Goal: Task Accomplishment & Management: Manage account settings

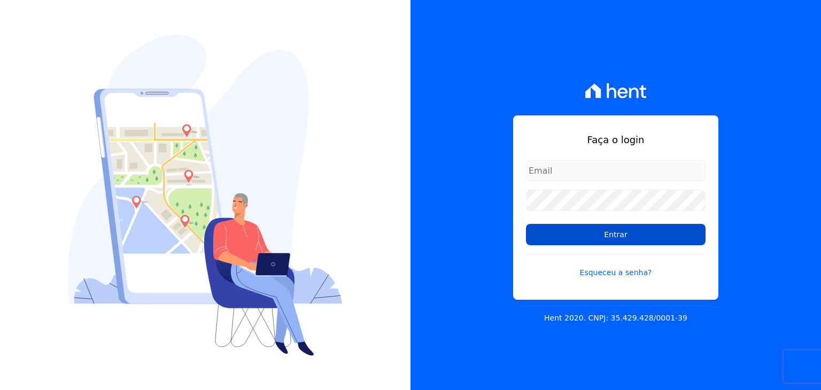
type input "matheussousa@construtoravitale.com.br"
click at [628, 243] on input "Entrar" at bounding box center [616, 234] width 180 height 21
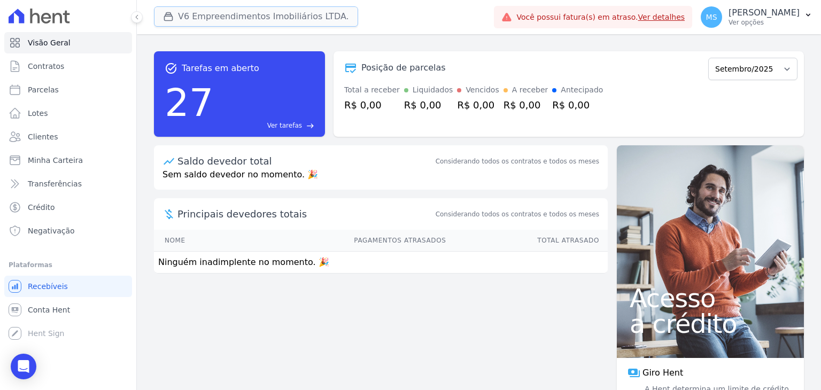
click at [199, 7] on button "V6 Empreendimentos Imobiliários LTDA." at bounding box center [256, 16] width 204 height 20
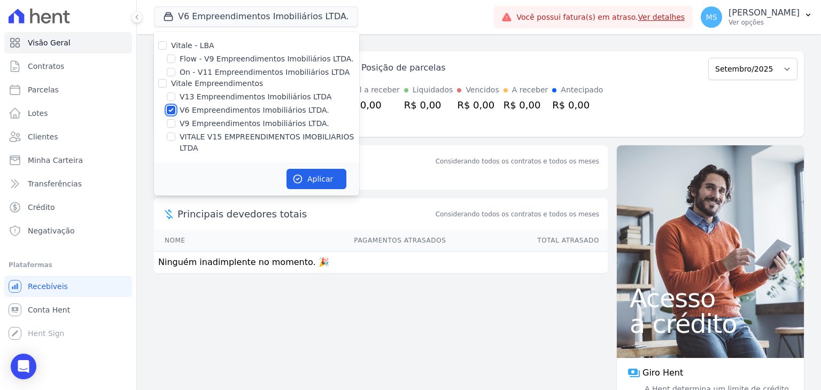
click at [173, 107] on input "V6 Empreendimentos Imobiliários LTDA." at bounding box center [171, 110] width 9 height 9
checkbox input "false"
click at [171, 94] on input "V13 Empreendimentos Imobiliários LTDA" at bounding box center [171, 96] width 9 height 9
checkbox input "true"
click at [315, 169] on button "Aplicar" at bounding box center [317, 179] width 60 height 20
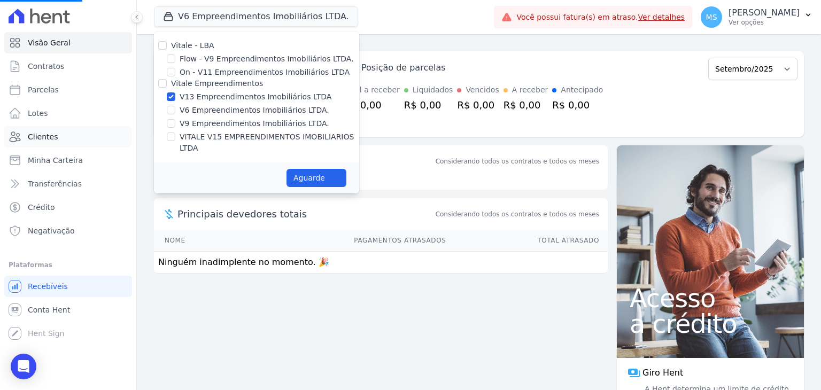
click at [30, 140] on span "Clientes" at bounding box center [43, 137] width 30 height 11
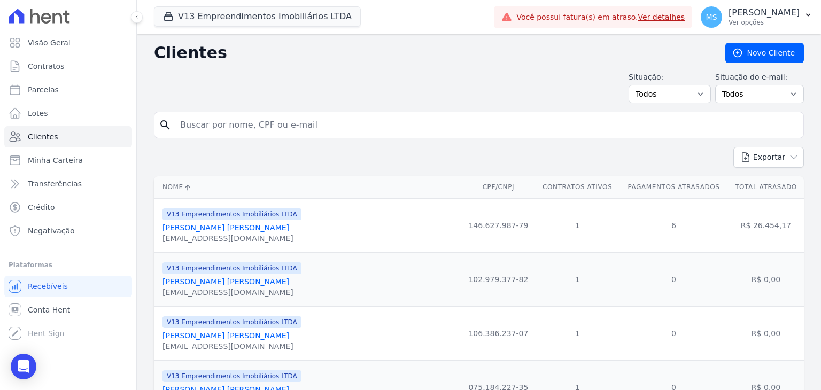
click at [206, 118] on input "search" at bounding box center [486, 124] width 625 height 21
type input "[PERSON_NAME]"
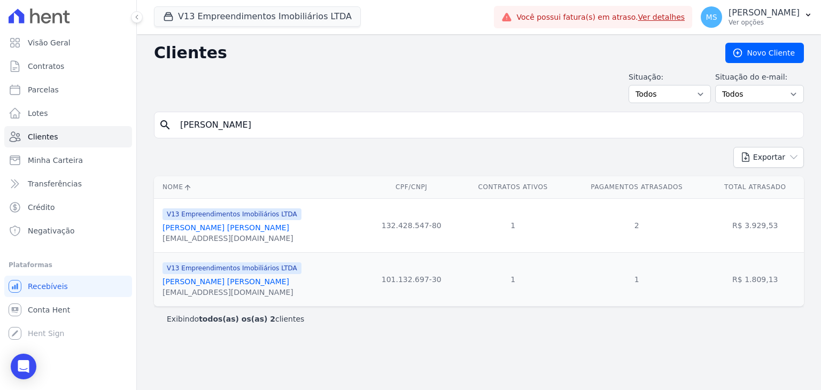
click at [217, 234] on div "[EMAIL_ADDRESS][DOMAIN_NAME]" at bounding box center [232, 238] width 139 height 11
click at [217, 230] on link "[PERSON_NAME] [PERSON_NAME]" at bounding box center [226, 227] width 127 height 9
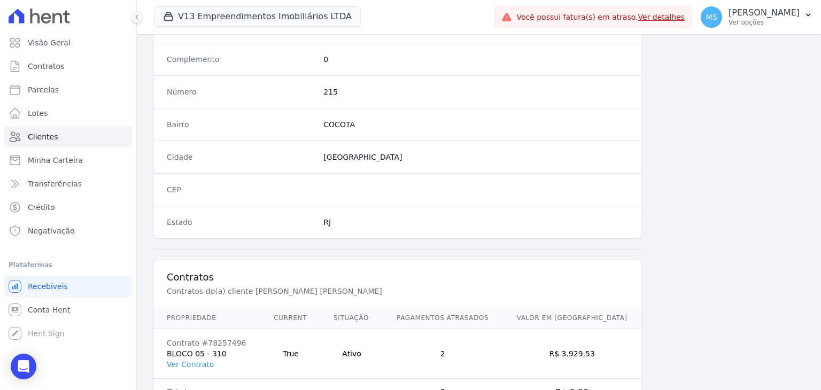
scroll to position [607, 0]
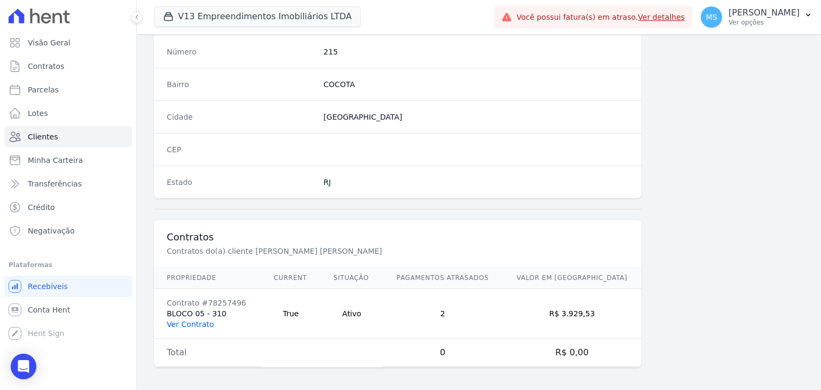
click at [196, 323] on link "Ver Contrato" at bounding box center [190, 324] width 47 height 9
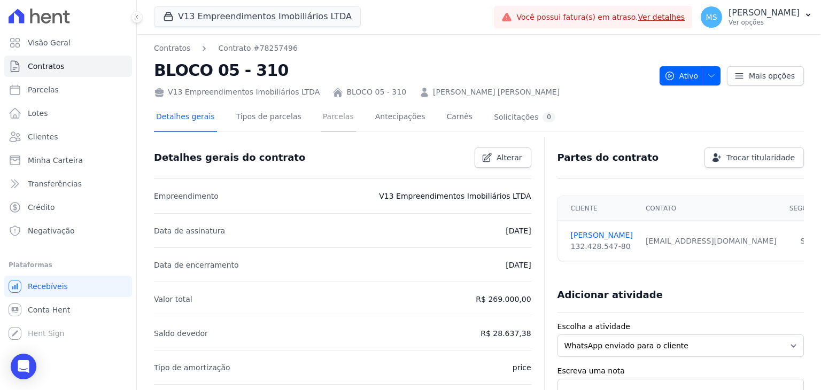
click at [323, 121] on link "Parcelas" at bounding box center [338, 118] width 35 height 28
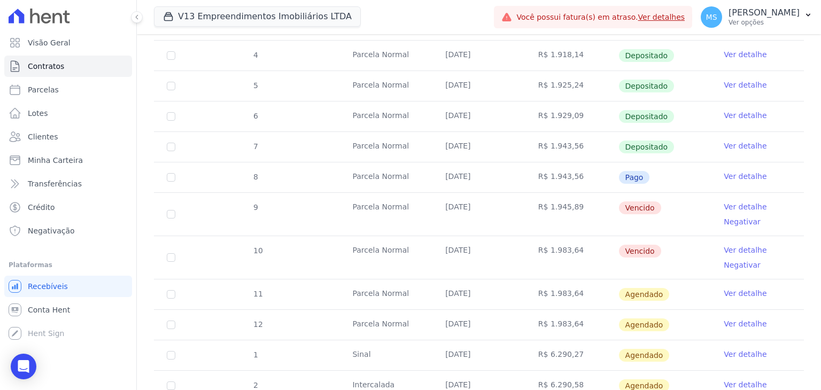
scroll to position [312, 0]
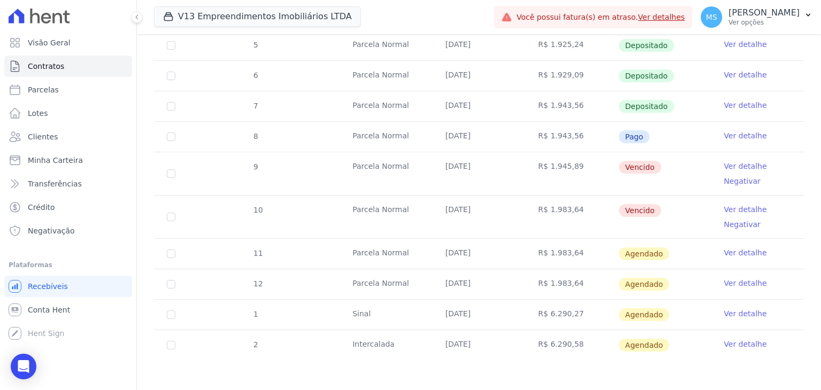
drag, startPoint x: 483, startPoint y: 134, endPoint x: 538, endPoint y: 136, distance: 54.6
click at [523, 134] on tr "8 [GEOGRAPHIC_DATA] [DATE] R$ 1.943,56 Pago Ver detalhe" at bounding box center [479, 136] width 650 height 30
click at [749, 131] on link "Ver detalhe" at bounding box center [745, 135] width 43 height 11
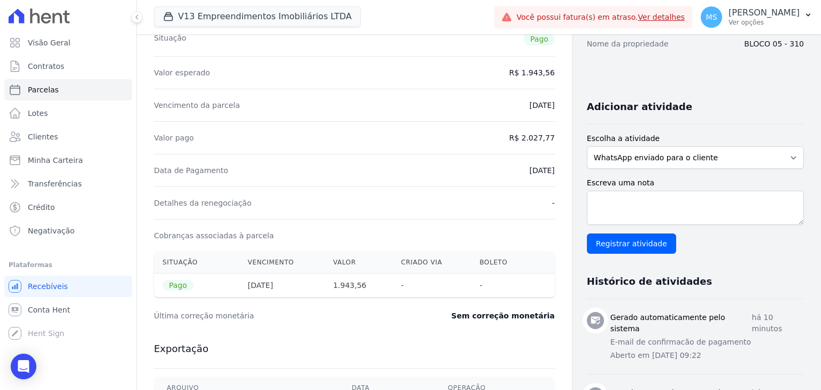
scroll to position [214, 0]
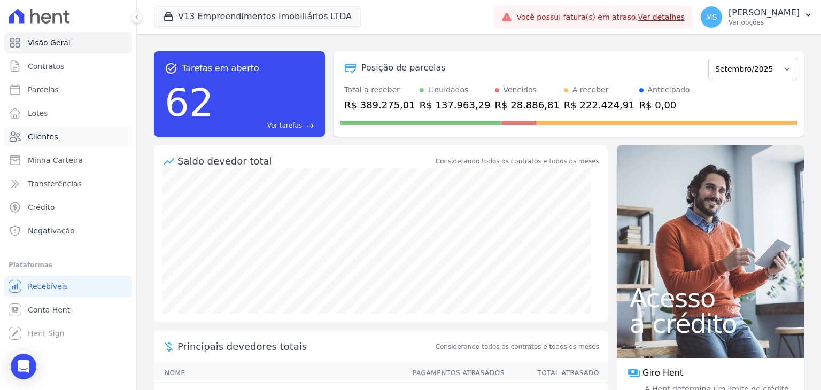
click at [51, 134] on span "Clientes" at bounding box center [43, 137] width 30 height 11
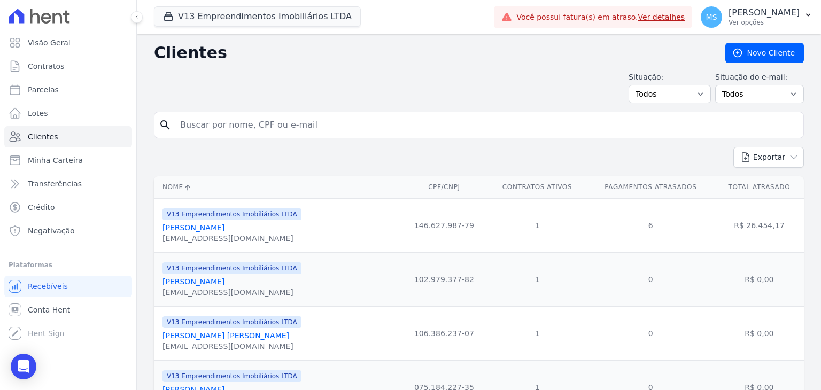
click at [238, 118] on input "search" at bounding box center [486, 124] width 625 height 21
type input "w"
type input "vagner"
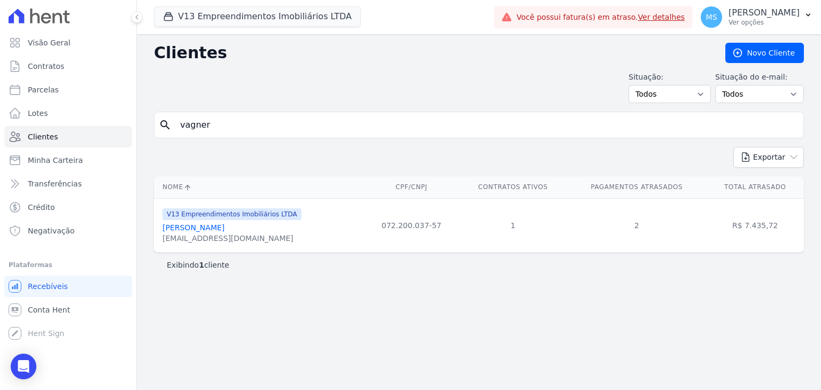
click at [225, 228] on link "Vagner Candido De Souza" at bounding box center [194, 227] width 62 height 9
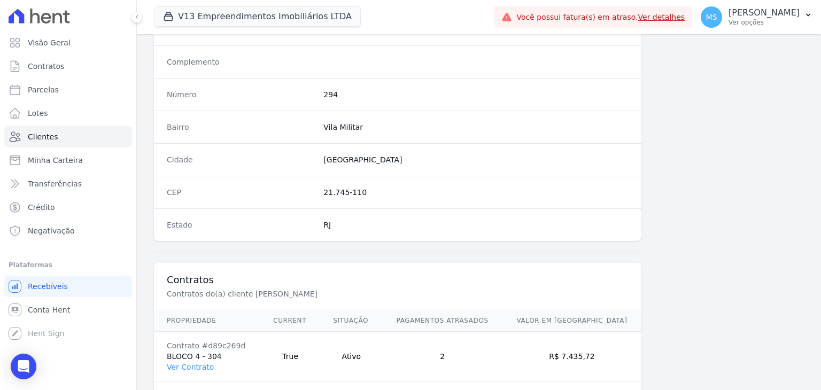
scroll to position [607, 0]
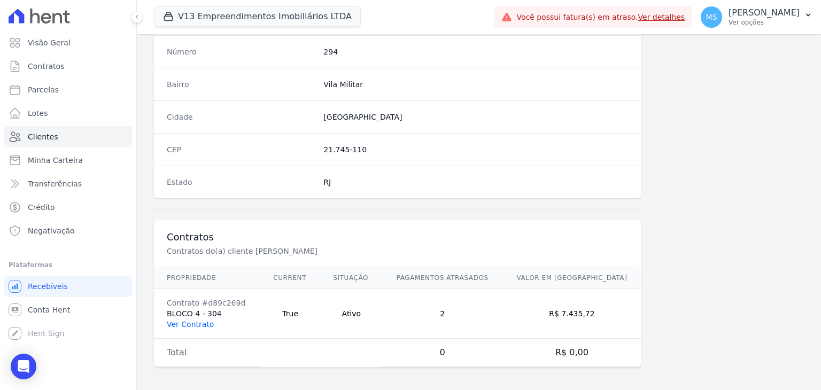
click at [188, 326] on td "Contrato #d89c269d BLOCO 4 - 304 Ver Contrato" at bounding box center [207, 314] width 106 height 50
click at [188, 322] on link "Ver Contrato" at bounding box center [190, 324] width 47 height 9
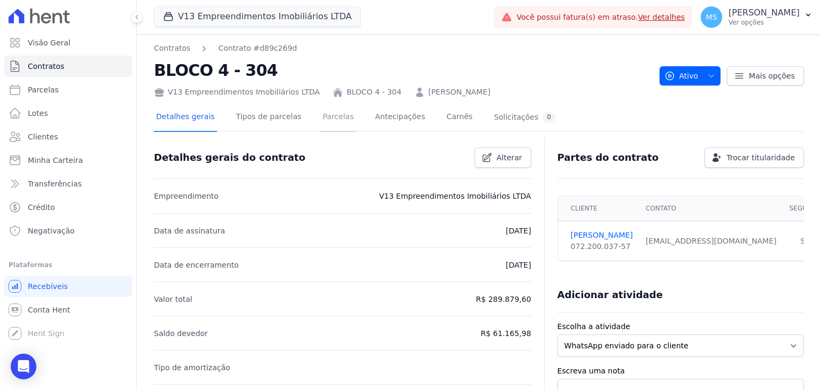
click at [321, 114] on link "Parcelas" at bounding box center [338, 118] width 35 height 28
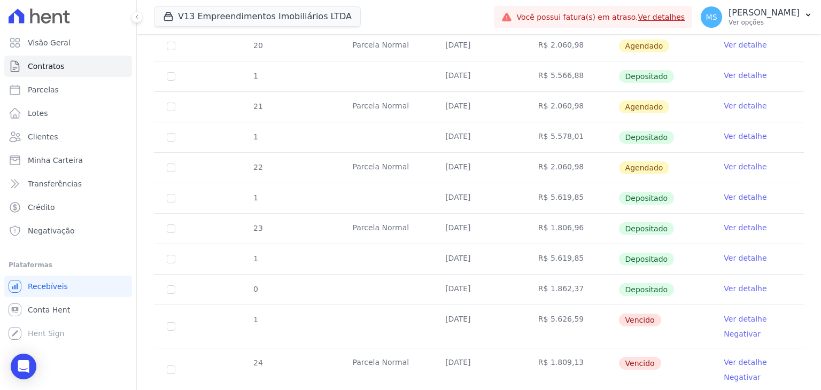
scroll to position [481, 0]
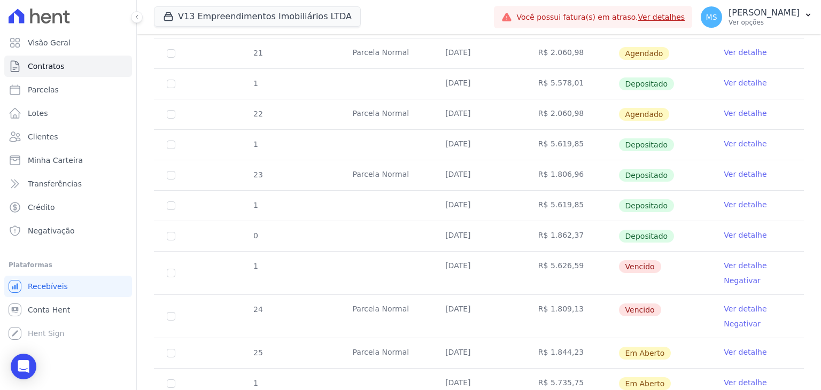
click at [738, 261] on link "Ver detalhe" at bounding box center [745, 265] width 43 height 11
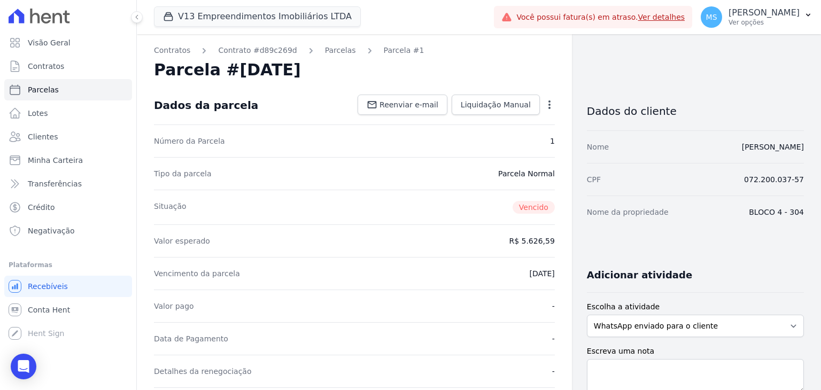
click at [547, 105] on icon "button" at bounding box center [549, 104] width 11 height 11
click at [360, 188] on div "Tipo da parcela Parcela Normal" at bounding box center [354, 173] width 401 height 33
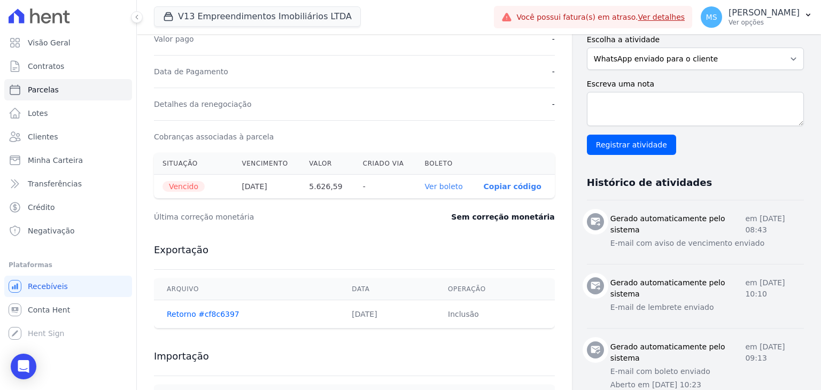
click at [443, 186] on link "Ver boleto" at bounding box center [444, 186] width 38 height 9
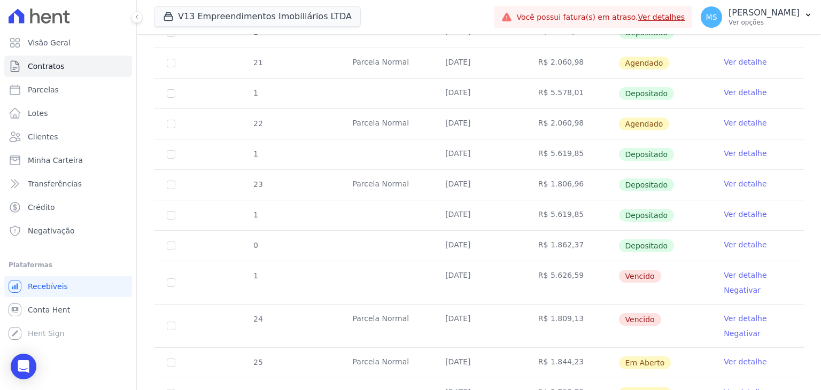
scroll to position [588, 0]
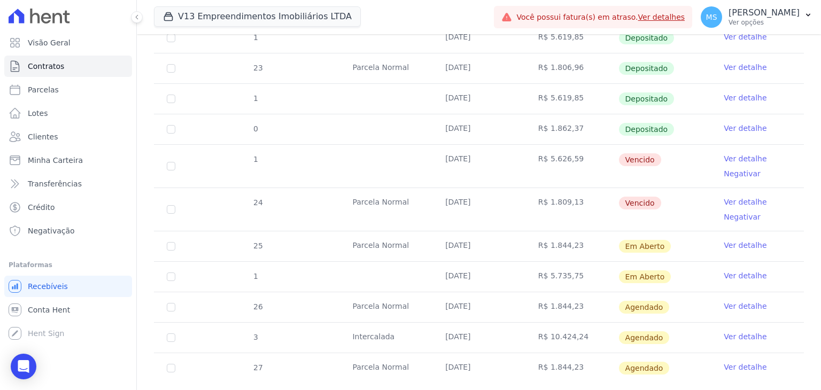
click at [733, 200] on link "Ver detalhe" at bounding box center [745, 202] width 43 height 11
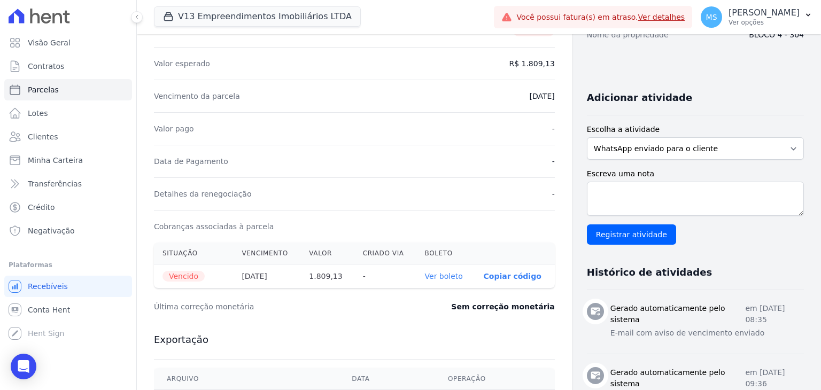
scroll to position [321, 0]
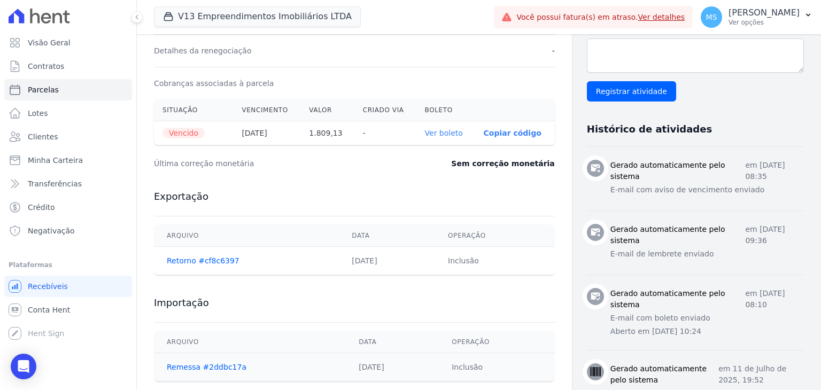
click at [445, 130] on link "Ver boleto" at bounding box center [444, 133] width 38 height 9
